Goal: Information Seeking & Learning: Learn about a topic

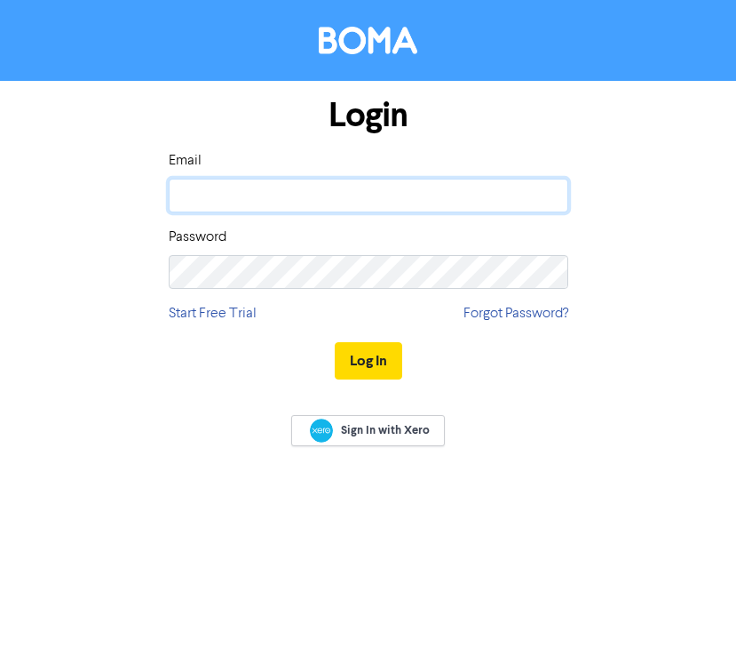
click at [329, 205] on input "email" at bounding box center [369, 196] width 400 height 34
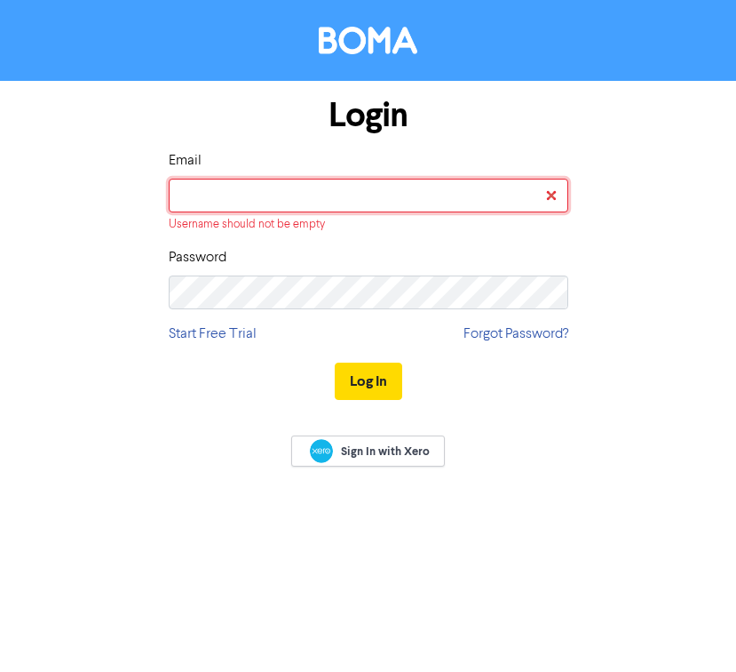
type input "[PERSON_NAME][EMAIL_ADDRESS][DOMAIN_NAME]"
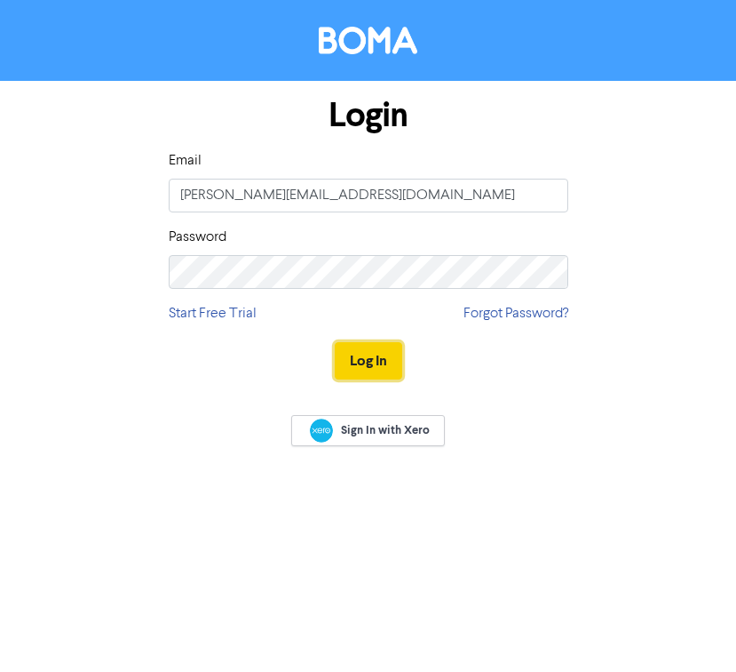
click at [372, 378] on button "Log In" at bounding box center [369, 360] width 68 height 37
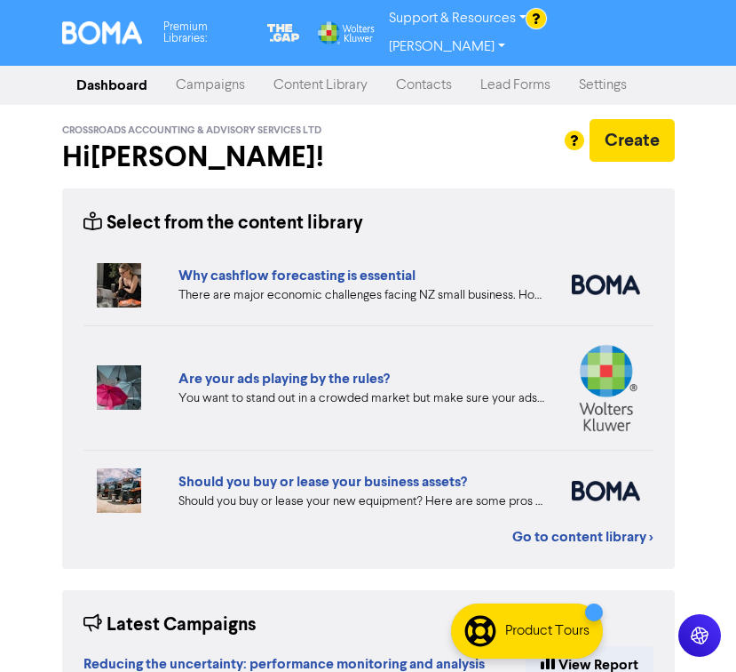
click at [238, 77] on link "Campaigns" at bounding box center [211, 86] width 98 height 36
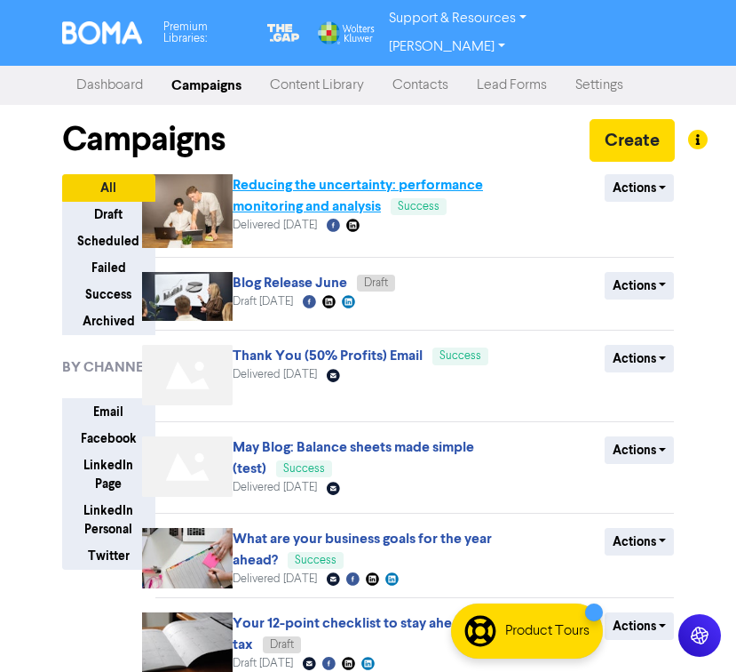
click at [311, 199] on link "Reducing the uncertainty: performance monitoring and analysis" at bounding box center [358, 195] width 251 height 39
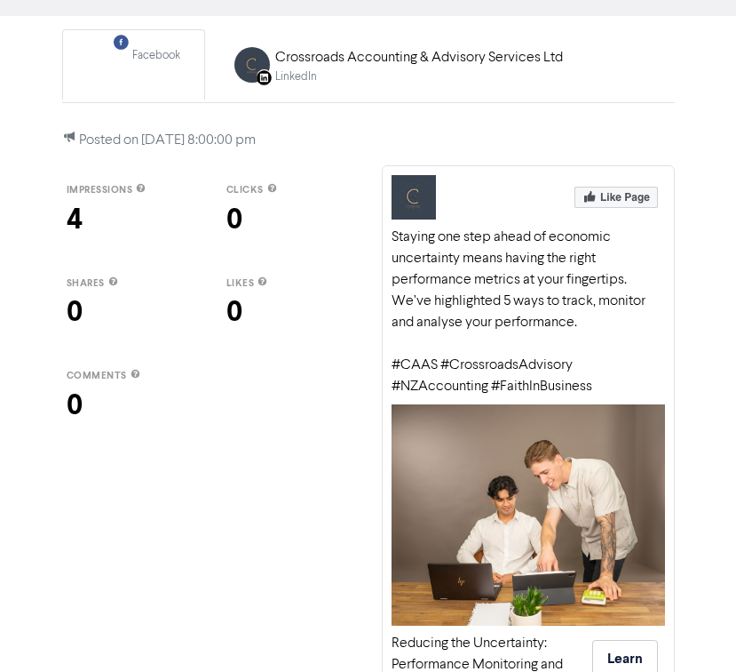
scroll to position [181, 0]
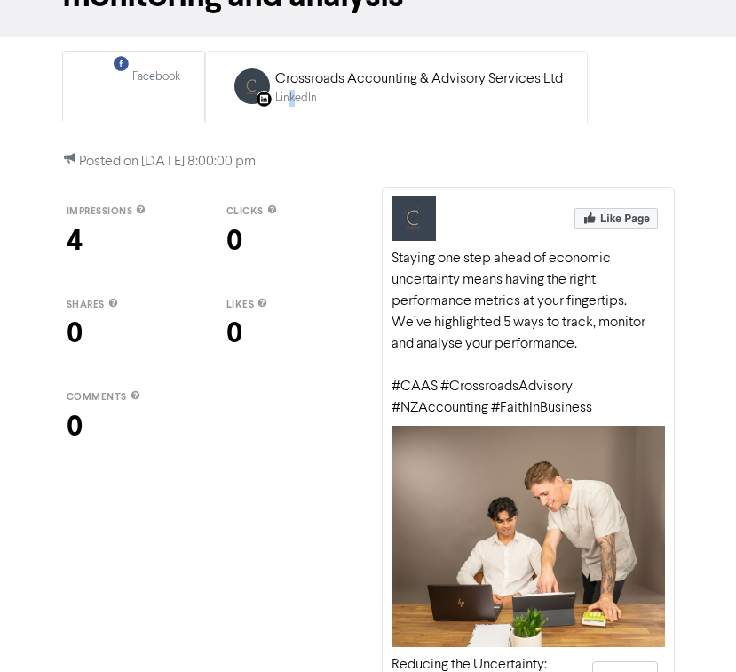
click at [292, 92] on div "LinkedIn" at bounding box center [419, 98] width 288 height 17
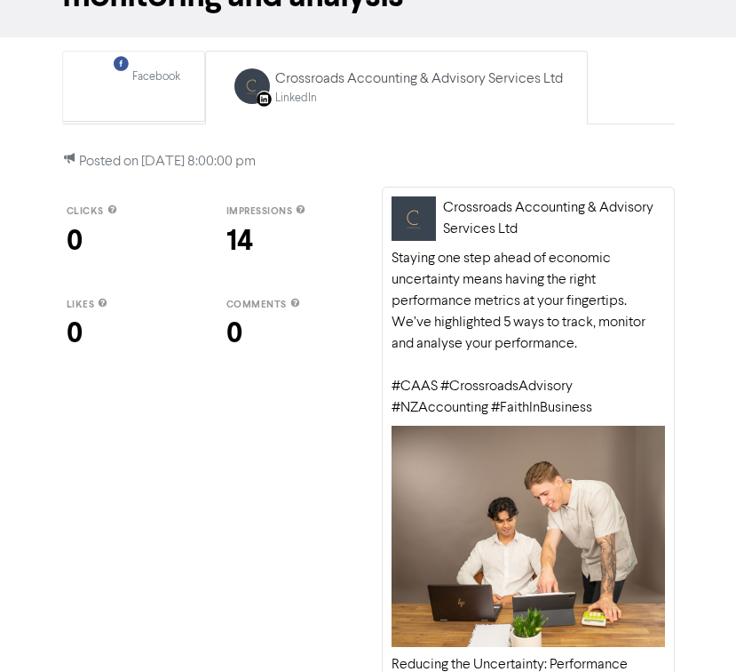
click at [158, 71] on div "Facebook" at bounding box center [156, 76] width 48 height 17
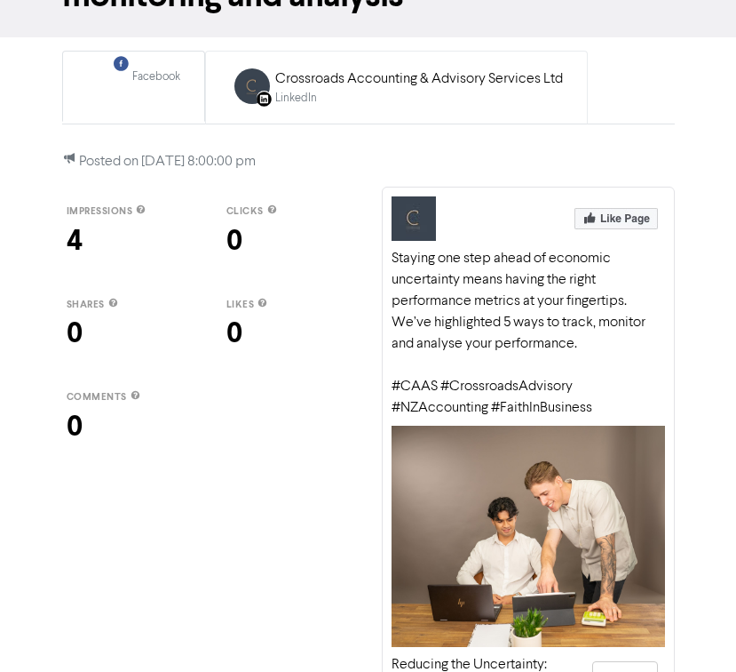
click at [325, 84] on div "Crossroads Accounting & Advisory Services Ltd" at bounding box center [419, 78] width 288 height 21
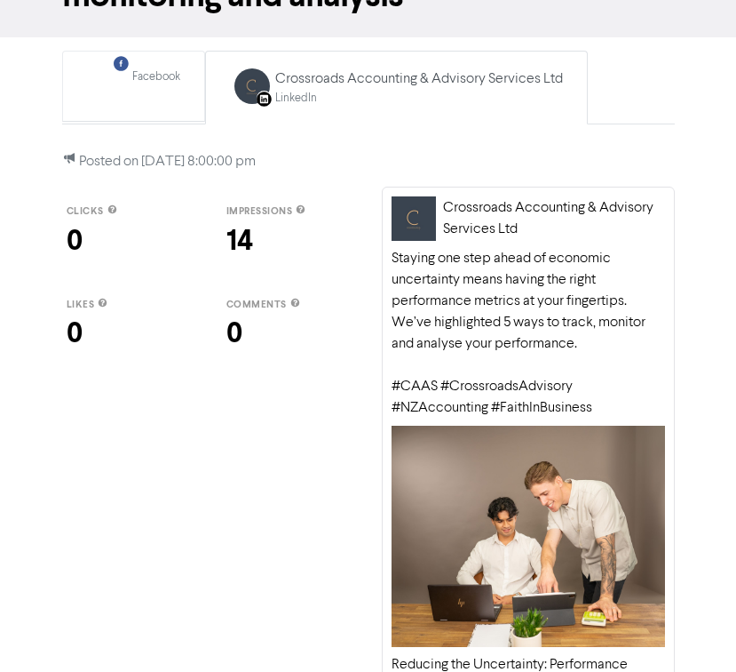
click at [156, 78] on div "Facebook" at bounding box center [156, 76] width 48 height 17
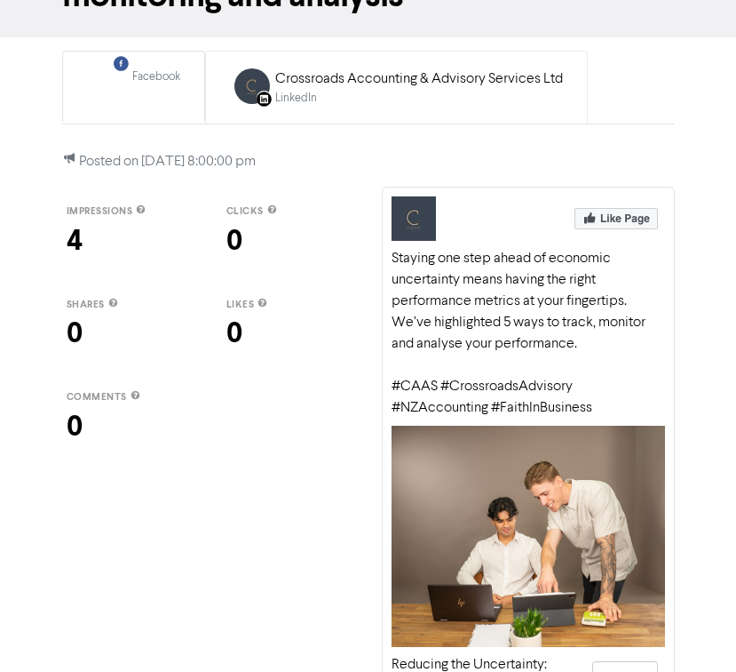
click at [322, 104] on div "LinkedIn" at bounding box center [419, 98] width 288 height 17
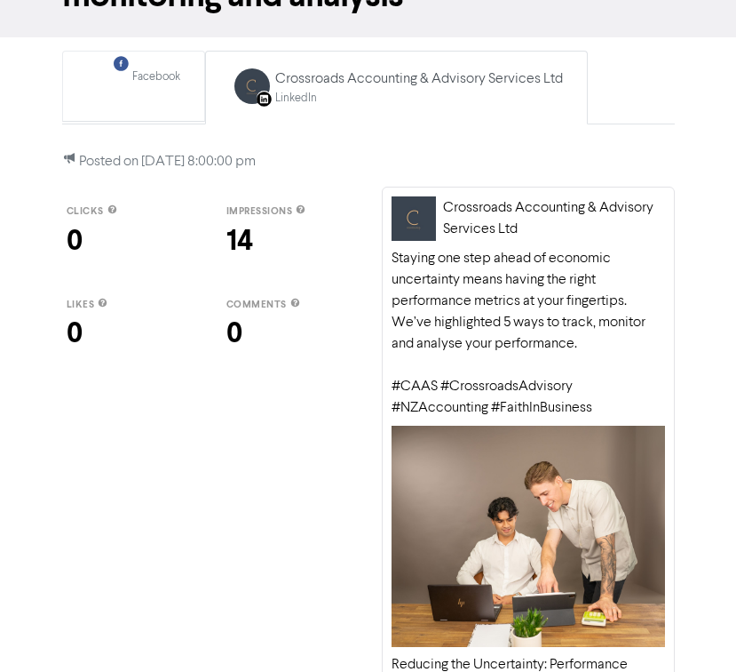
click at [161, 99] on div "Facebook" at bounding box center [156, 86] width 48 height 36
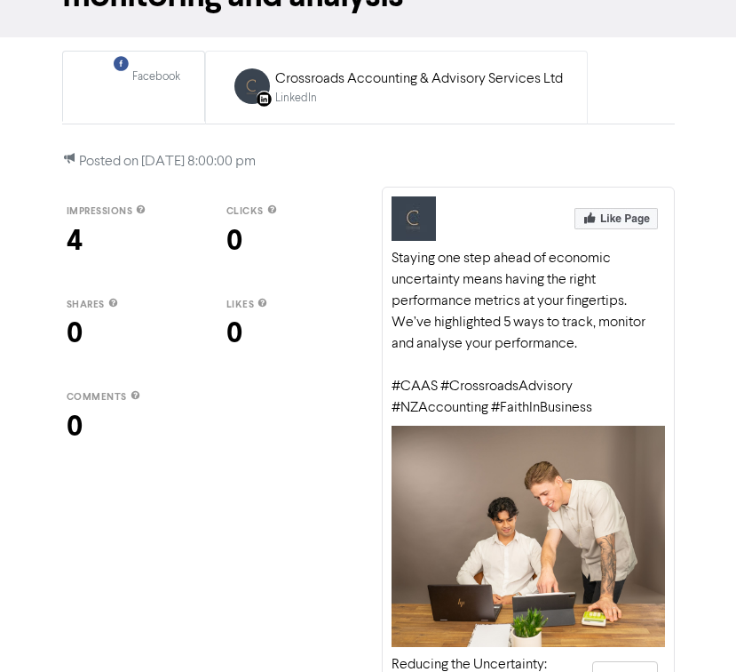
click at [308, 103] on div "LinkedIn" at bounding box center [419, 98] width 288 height 17
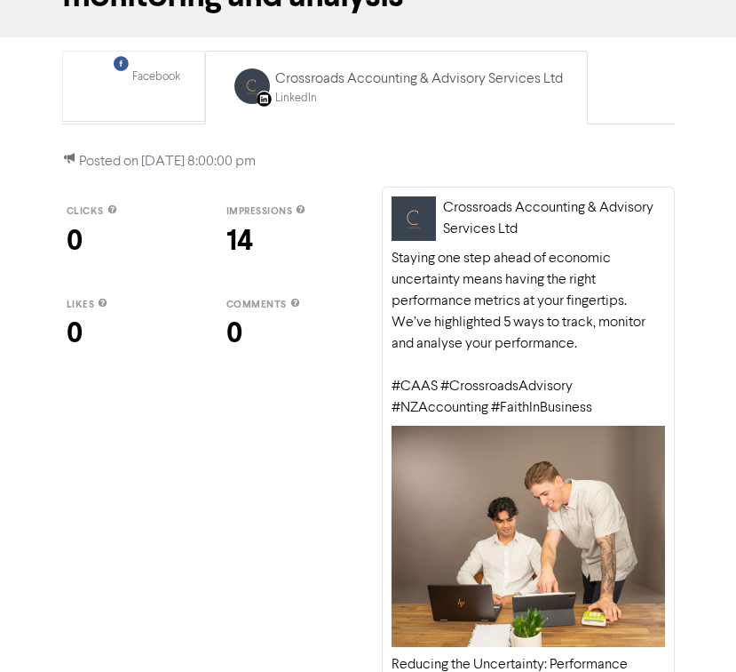
click at [148, 103] on div "Facebook Created with Sketch. Facebook" at bounding box center [133, 86] width 113 height 55
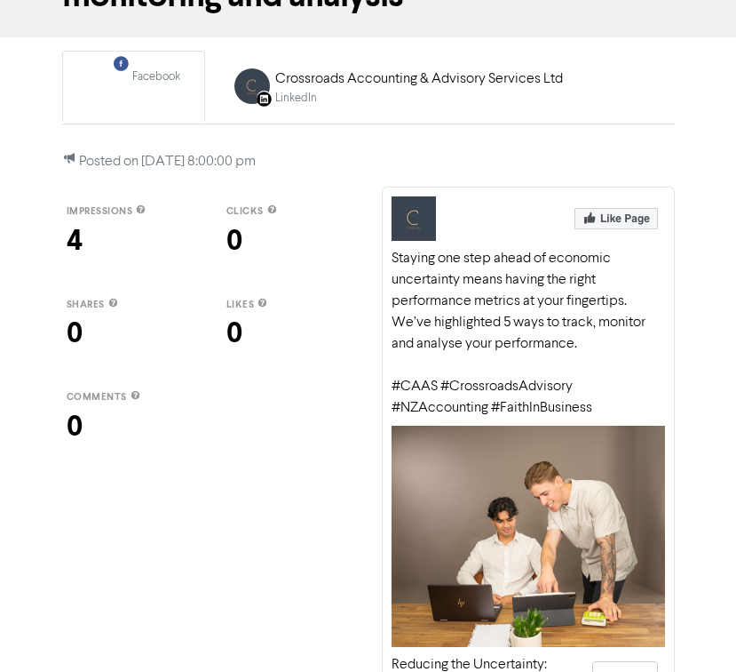
click at [290, 111] on div "LinkedIn Page Created with Sketch. Crossroads Accounting & Advisory Services Lt…" at bounding box center [396, 88] width 353 height 58
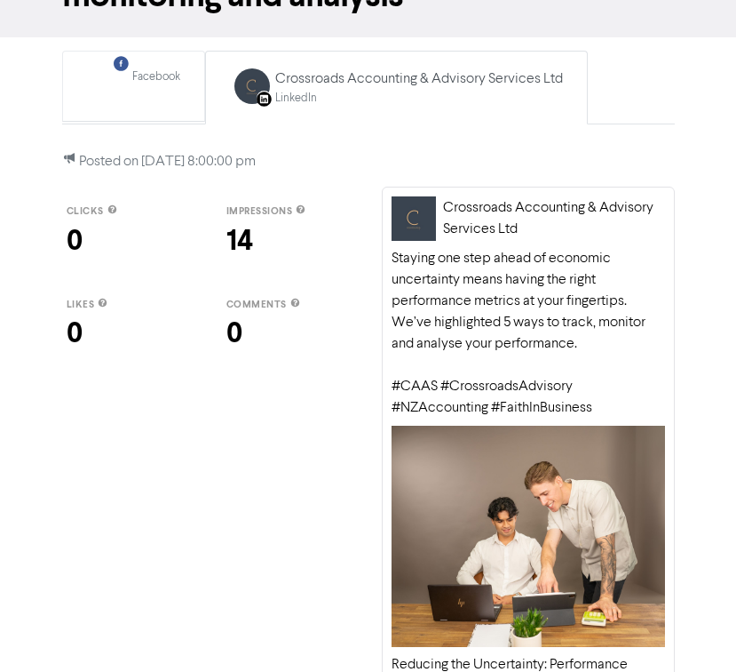
click at [129, 109] on div "Facebook Created with Sketch. Facebook" at bounding box center [133, 86] width 113 height 55
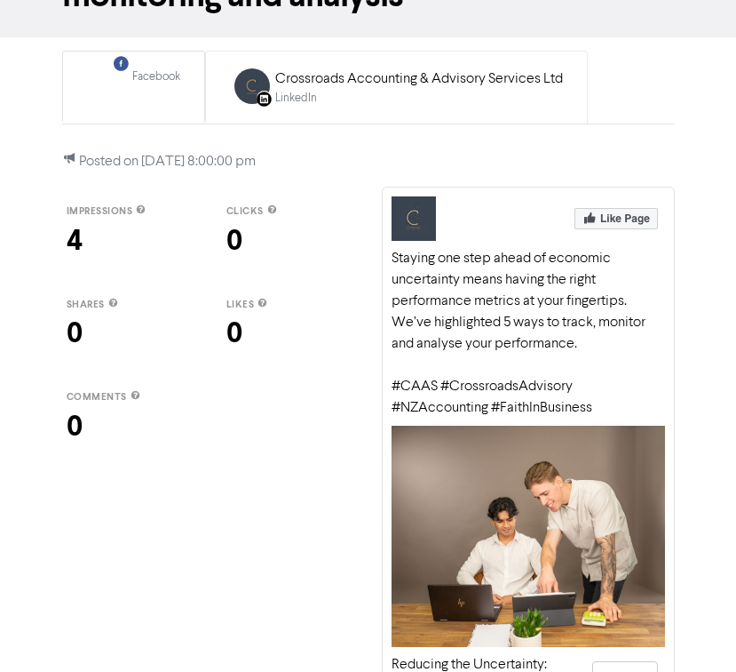
click at [303, 117] on link "LinkedIn Page Created with Sketch. Crossroads Accounting & Advisory Services Lt…" at bounding box center [396, 88] width 383 height 74
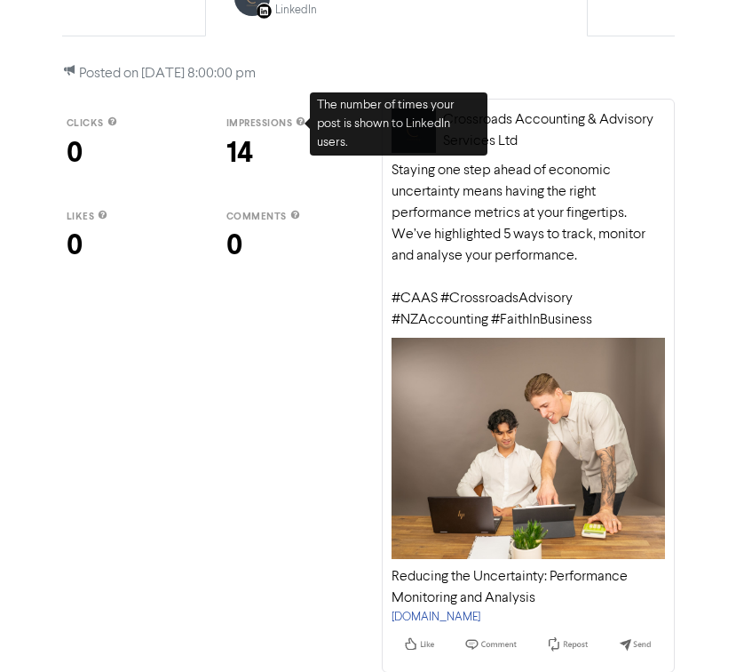
scroll to position [0, 0]
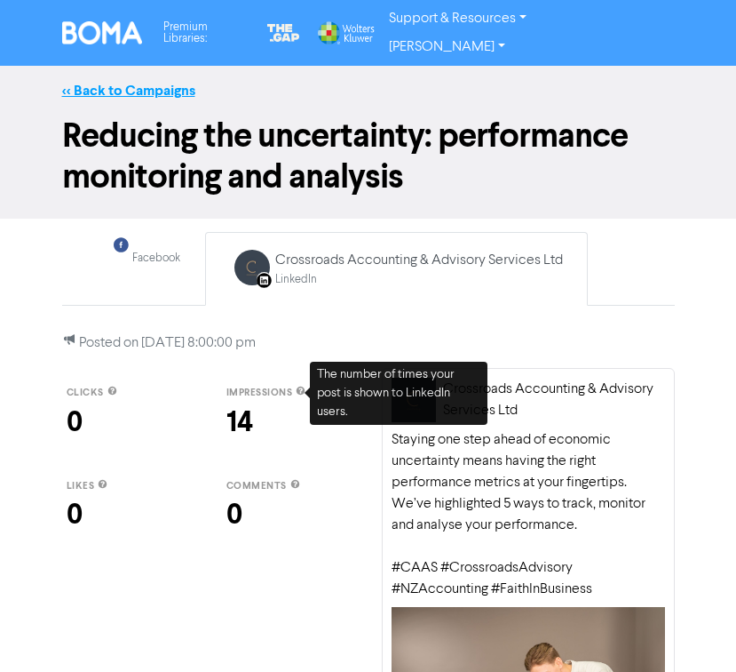
click at [138, 99] on link "<< Back to Campaigns" at bounding box center [128, 91] width 133 height 18
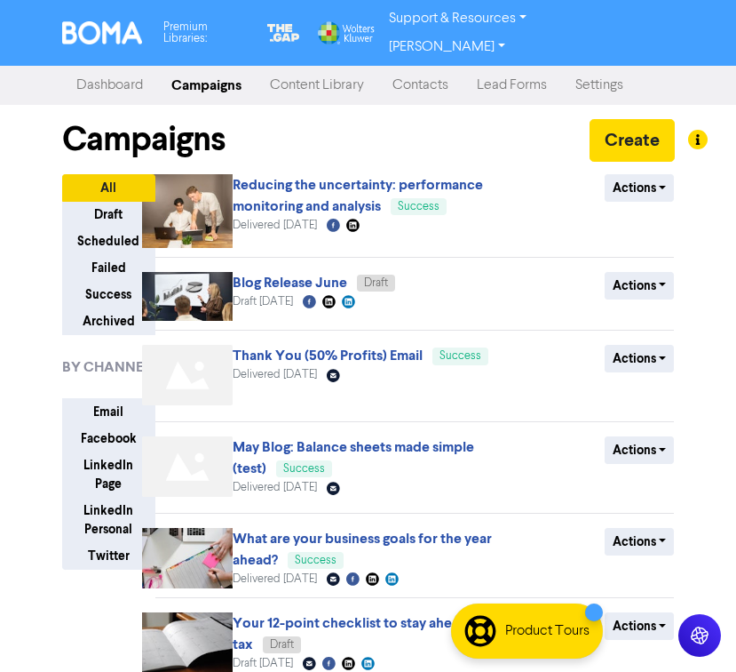
click at [301, 89] on link "Content Library" at bounding box center [317, 86] width 123 height 36
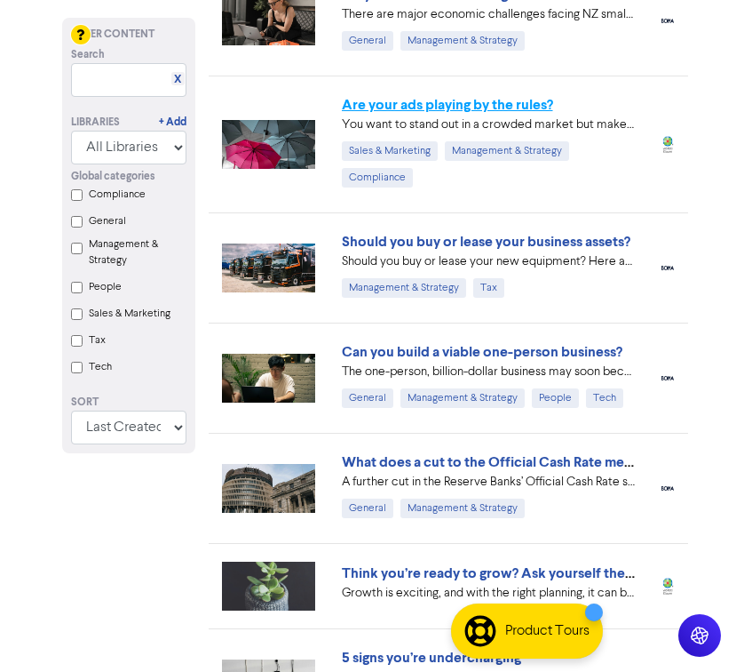
scroll to position [237, 0]
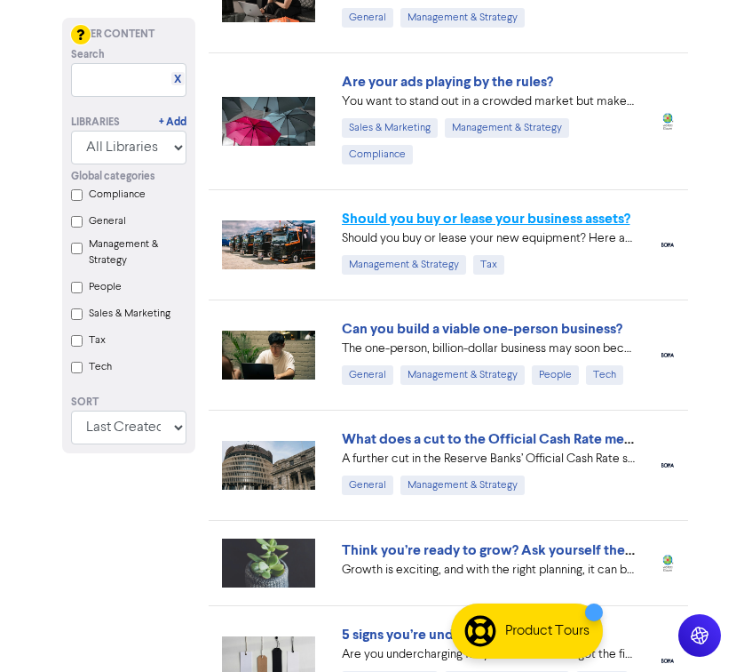
click at [423, 215] on link "Should you buy or lease your business assets?" at bounding box center [486, 219] width 289 height 18
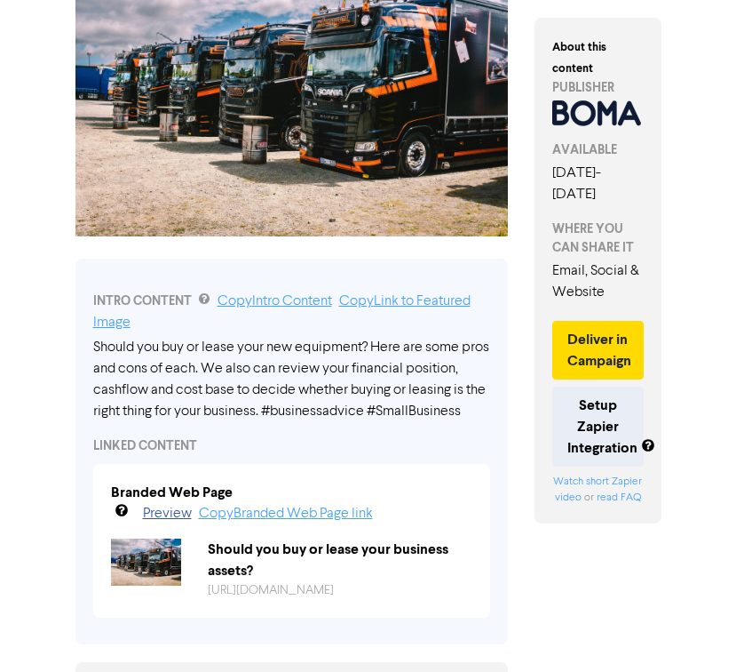
scroll to position [252, 0]
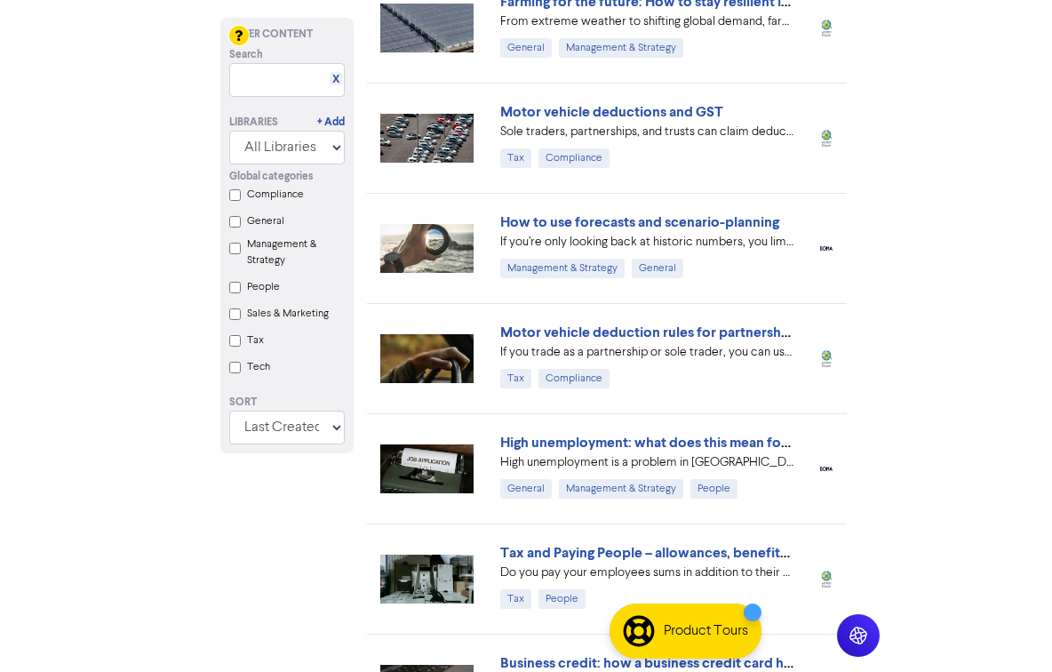
scroll to position [5151, 0]
